Goal: Find specific page/section: Find specific page/section

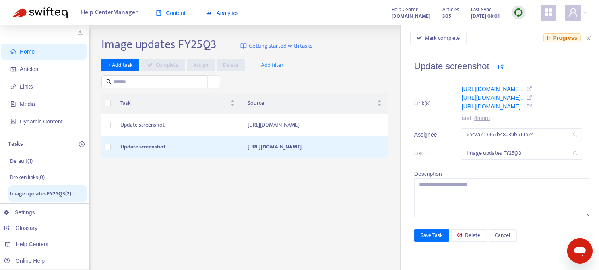
click at [230, 16] on span "Analytics" at bounding box center [222, 13] width 33 height 6
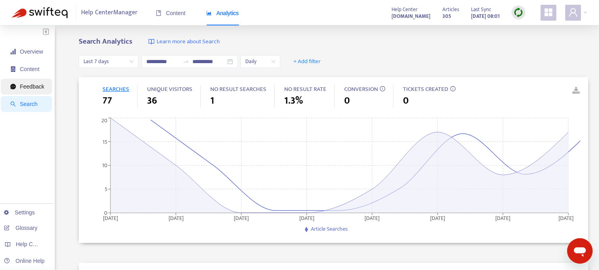
click at [25, 86] on span "Feedback" at bounding box center [32, 87] width 24 height 6
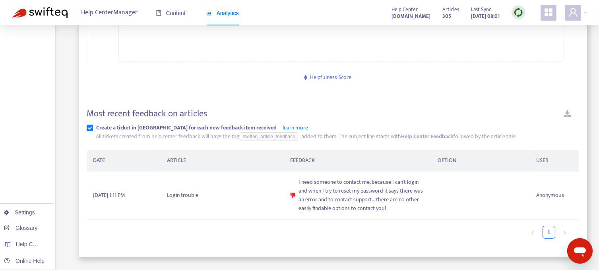
scroll to position [159, 0]
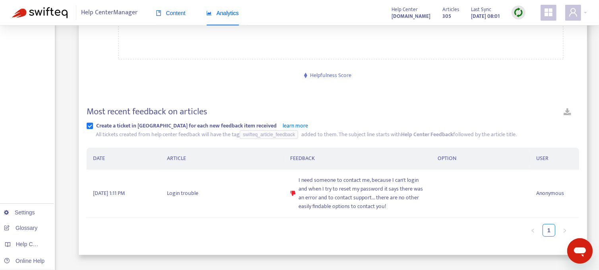
drag, startPoint x: 169, startPoint y: 15, endPoint x: 138, endPoint y: 45, distance: 43.0
click at [169, 15] on span "Content" at bounding box center [171, 13] width 30 height 6
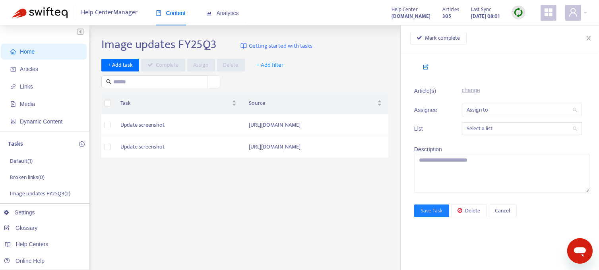
click at [518, 14] on img at bounding box center [519, 13] width 10 height 10
click at [539, 41] on link "Full Sync" at bounding box center [532, 41] width 29 height 9
